Goal: Task Accomplishment & Management: Complete application form

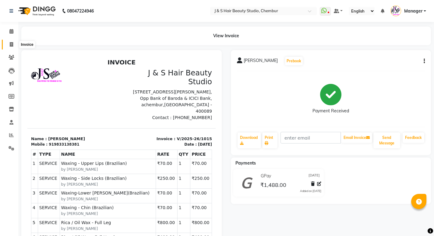
click at [11, 44] on icon at bounding box center [11, 44] width 3 height 5
select select "143"
select select "service"
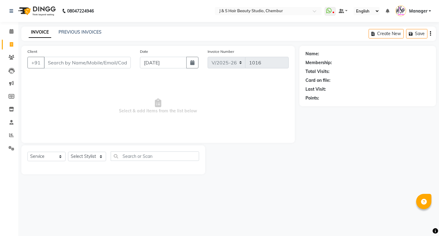
click at [48, 63] on input "Client" at bounding box center [87, 63] width 87 height 12
type input "8779589905"
click at [114, 63] on span "Add Client" at bounding box center [115, 62] width 24 height 6
select select "22"
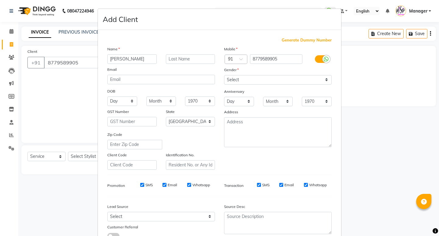
type input "[PERSON_NAME]"
click at [324, 77] on select "Select [DEMOGRAPHIC_DATA] [DEMOGRAPHIC_DATA] Other Prefer Not To Say" at bounding box center [278, 79] width 108 height 9
select select "[DEMOGRAPHIC_DATA]"
click at [224, 75] on select "Select [DEMOGRAPHIC_DATA] [DEMOGRAPHIC_DATA] Other Prefer Not To Say" at bounding box center [278, 79] width 108 height 9
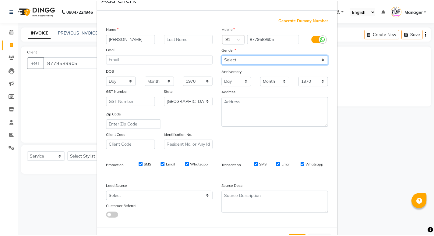
scroll to position [46, 0]
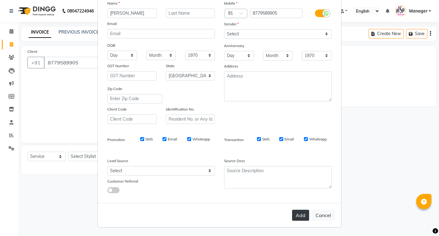
click at [297, 214] on button "Add" at bounding box center [300, 214] width 17 height 11
select select
select select "null"
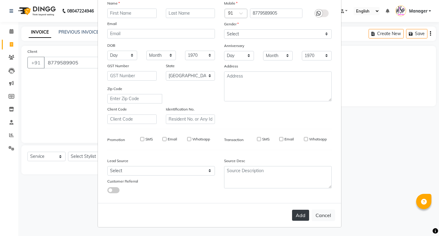
select select
checkbox input "false"
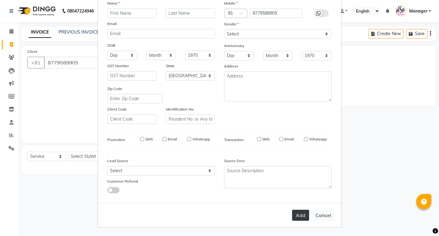
checkbox input "false"
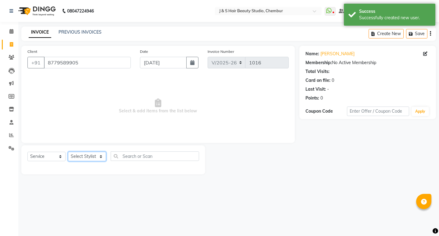
click at [102, 156] on select "Select Stylist Manager [PERSON_NAME] No Preference 1 poonam [PERSON_NAME] Sheet…" at bounding box center [87, 155] width 38 height 9
select select "4179"
click at [68, 151] on select "Select Stylist Manager [PERSON_NAME] No Preference 1 poonam [PERSON_NAME] Sheet…" at bounding box center [87, 155] width 38 height 9
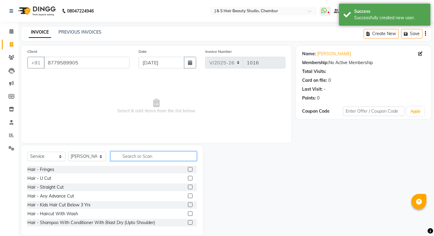
click at [127, 156] on input "text" at bounding box center [154, 155] width 86 height 9
type input "r"
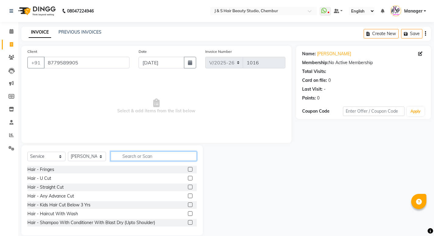
type input "w"
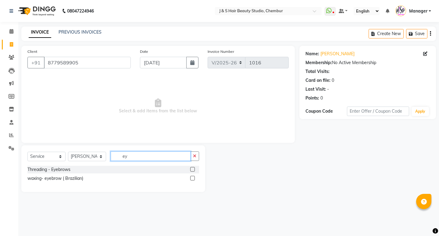
type input "ey"
click at [192, 169] on label at bounding box center [192, 169] width 5 height 5
click at [192, 169] on input "checkbox" at bounding box center [192, 169] width 4 height 4
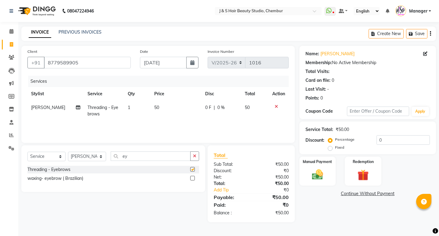
checkbox input "false"
click at [307, 172] on div "Manual Payment" at bounding box center [317, 171] width 38 height 30
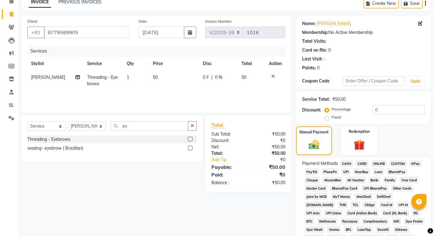
scroll to position [30, 0]
click at [414, 162] on span "GPay" at bounding box center [416, 162] width 12 height 7
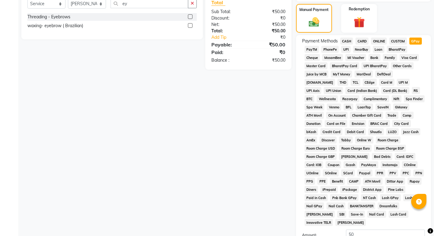
scroll to position [213, 0]
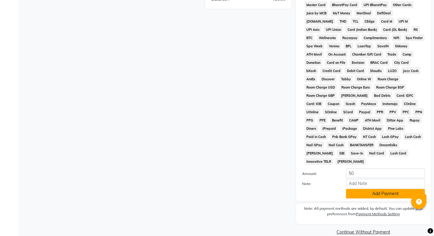
click at [375, 189] on button "Add Payment" at bounding box center [385, 193] width 79 height 9
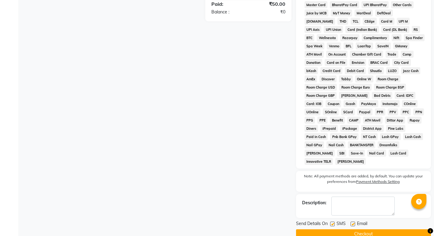
click at [366, 229] on button "Checkout" at bounding box center [363, 233] width 135 height 9
